Goal: Navigation & Orientation: Find specific page/section

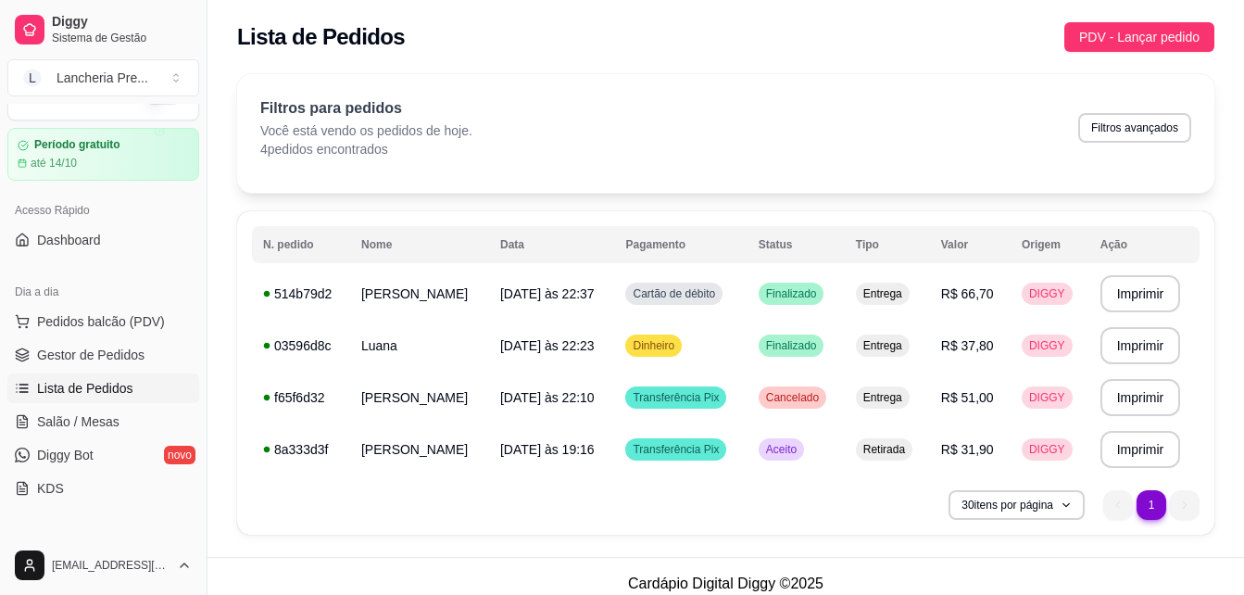
scroll to position [185, 0]
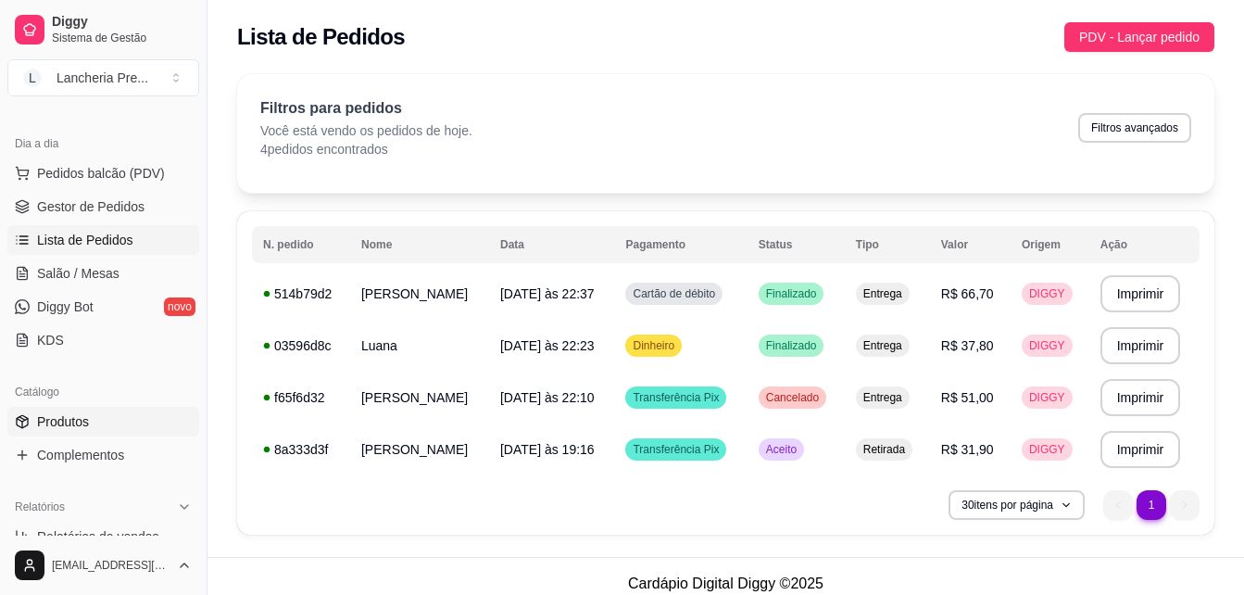
click at [149, 418] on link "Produtos" at bounding box center [103, 422] width 192 height 30
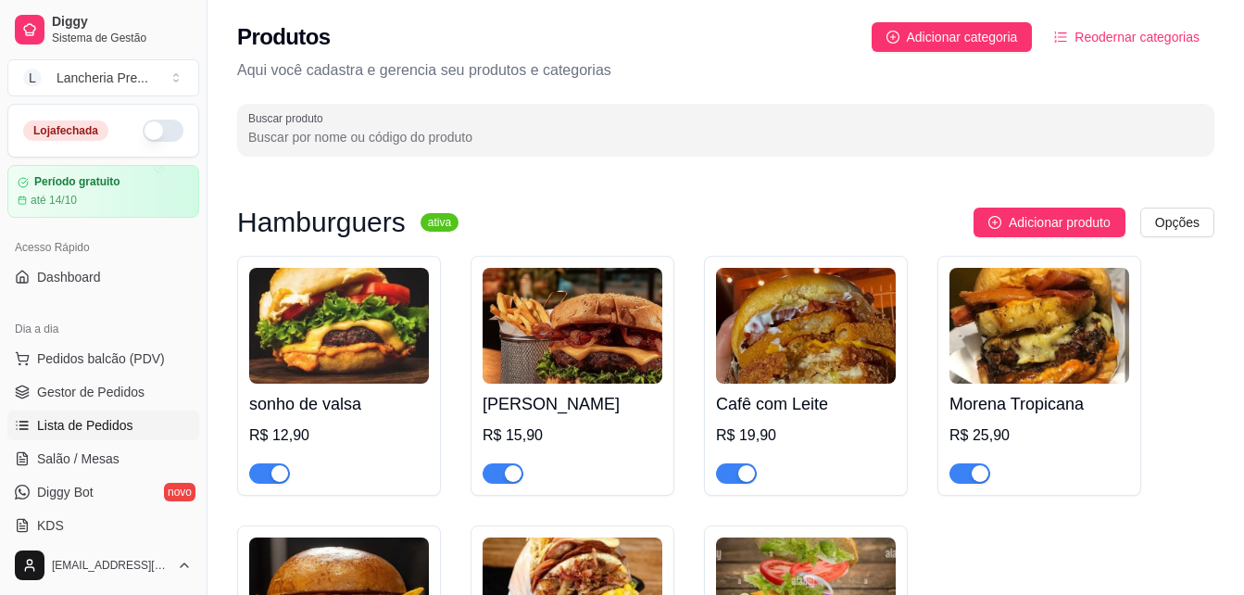
click at [132, 427] on link "Lista de Pedidos" at bounding box center [103, 425] width 192 height 30
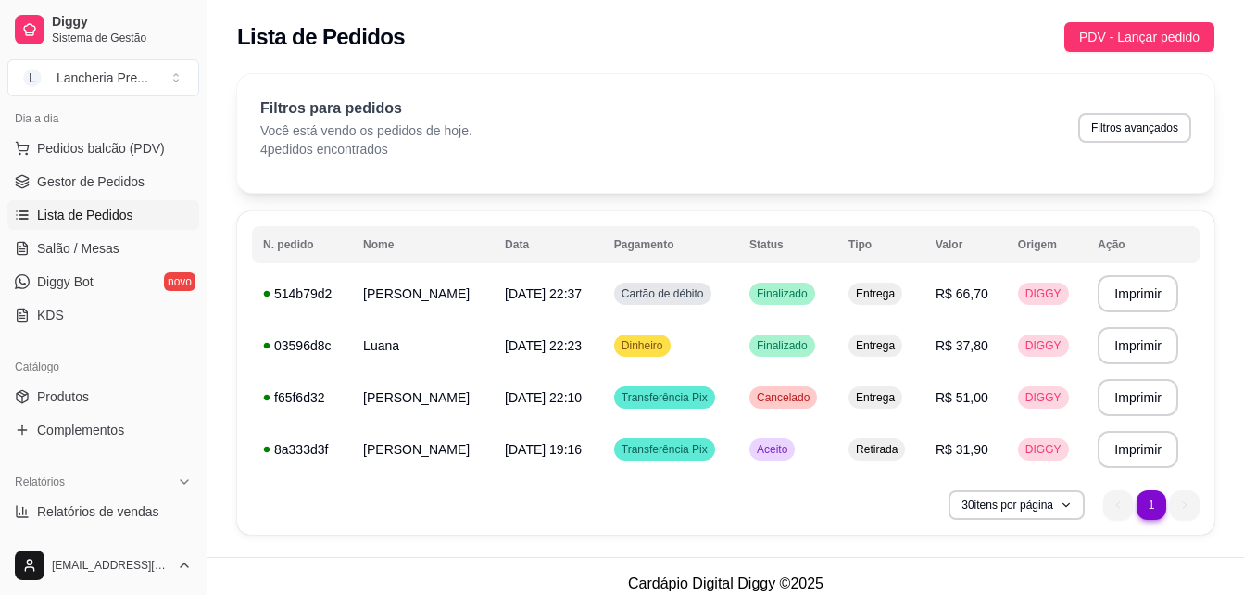
scroll to position [222, 0]
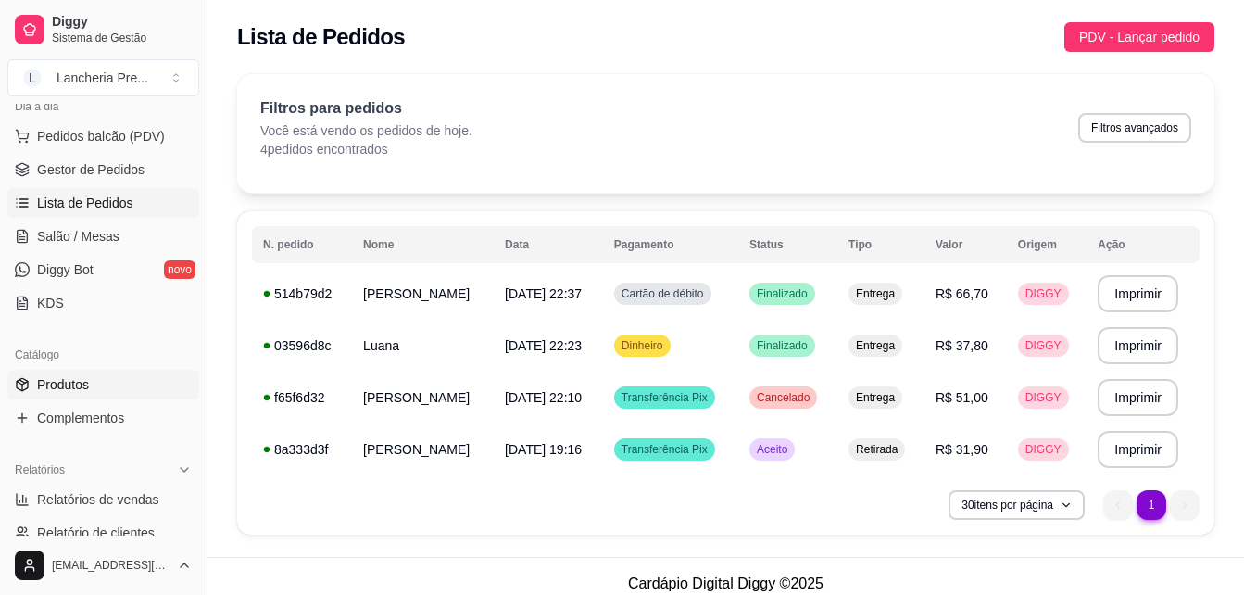
click at [121, 391] on link "Produtos" at bounding box center [103, 385] width 192 height 30
